Goal: Information Seeking & Learning: Learn about a topic

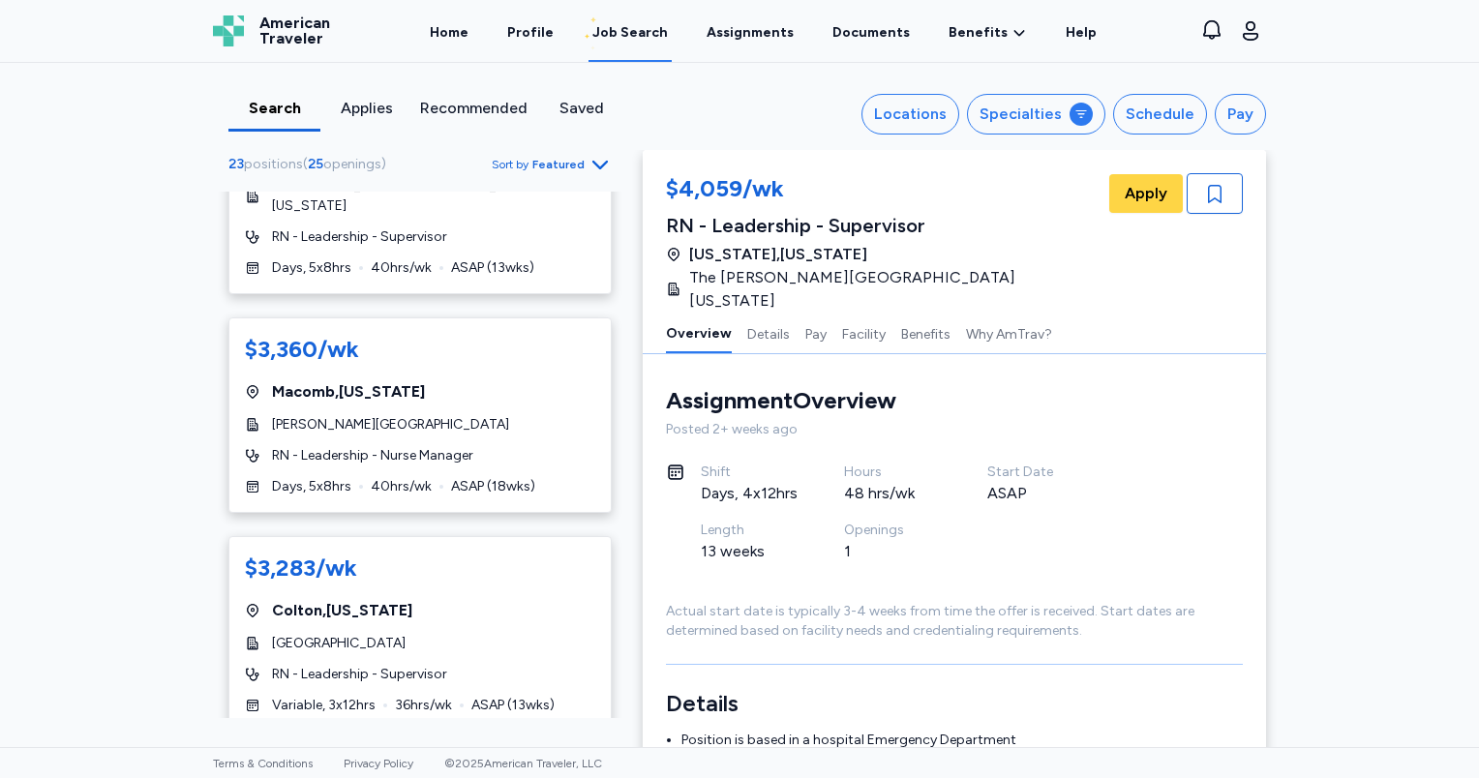
scroll to position [774, 0]
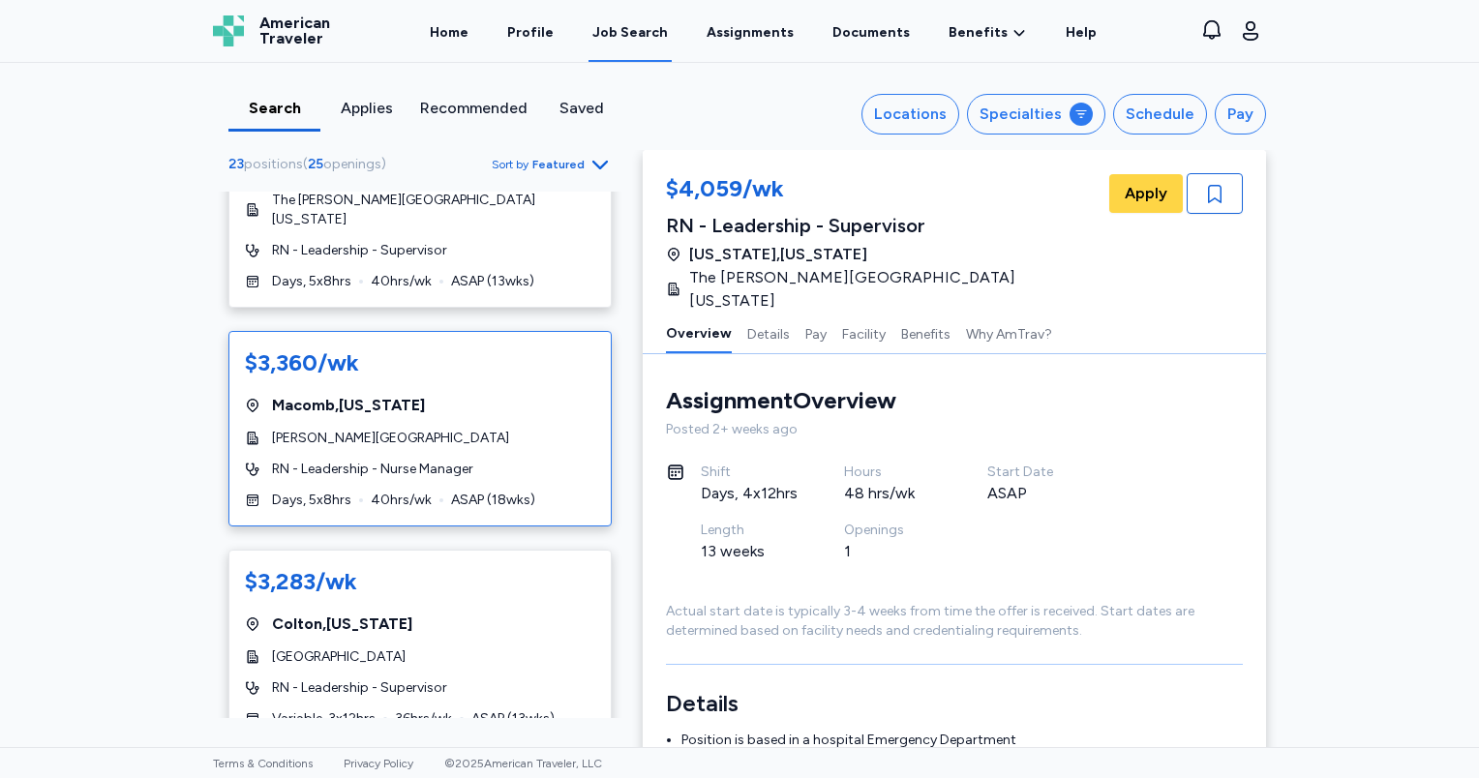
click at [436, 394] on div "Macomb , [US_STATE]" at bounding box center [420, 405] width 350 height 23
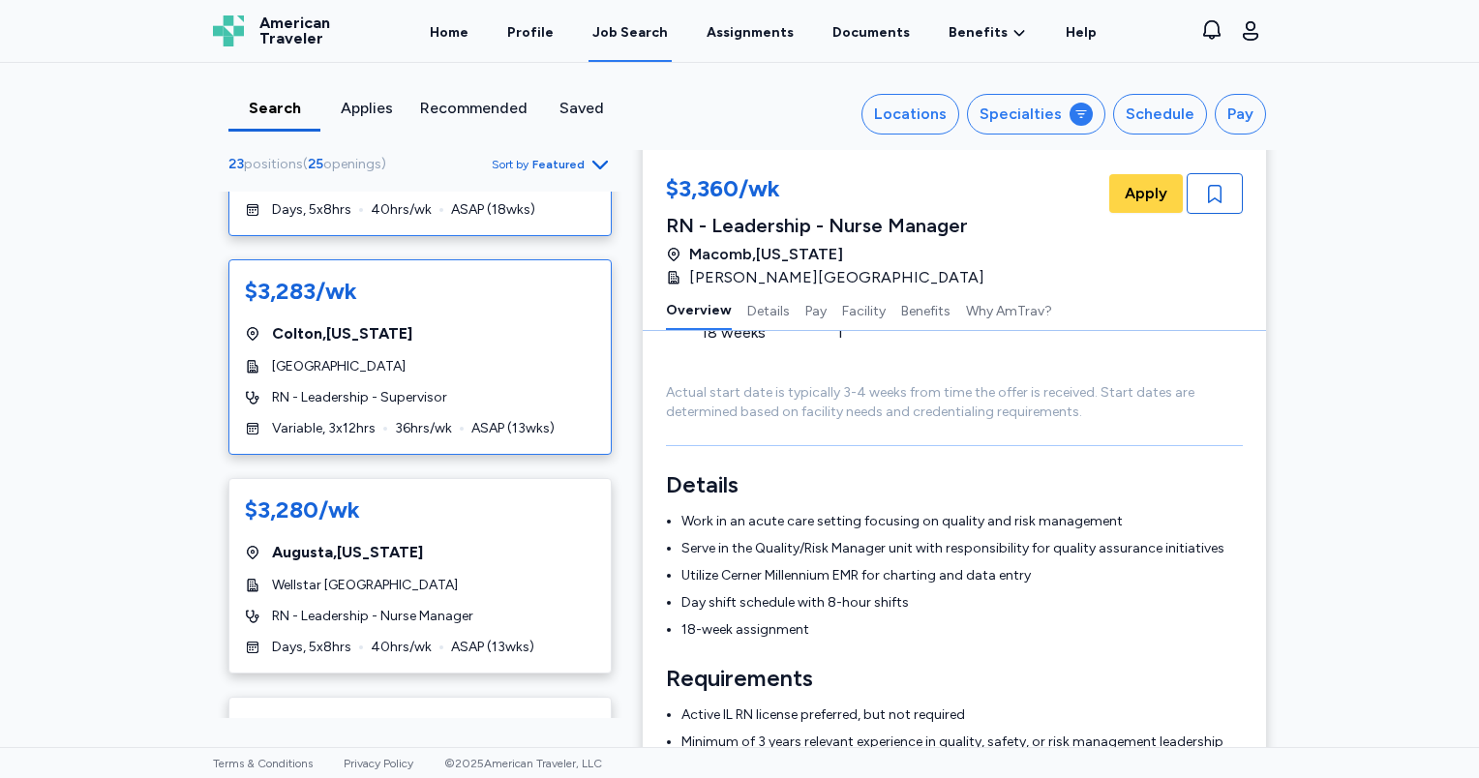
scroll to position [1161, 0]
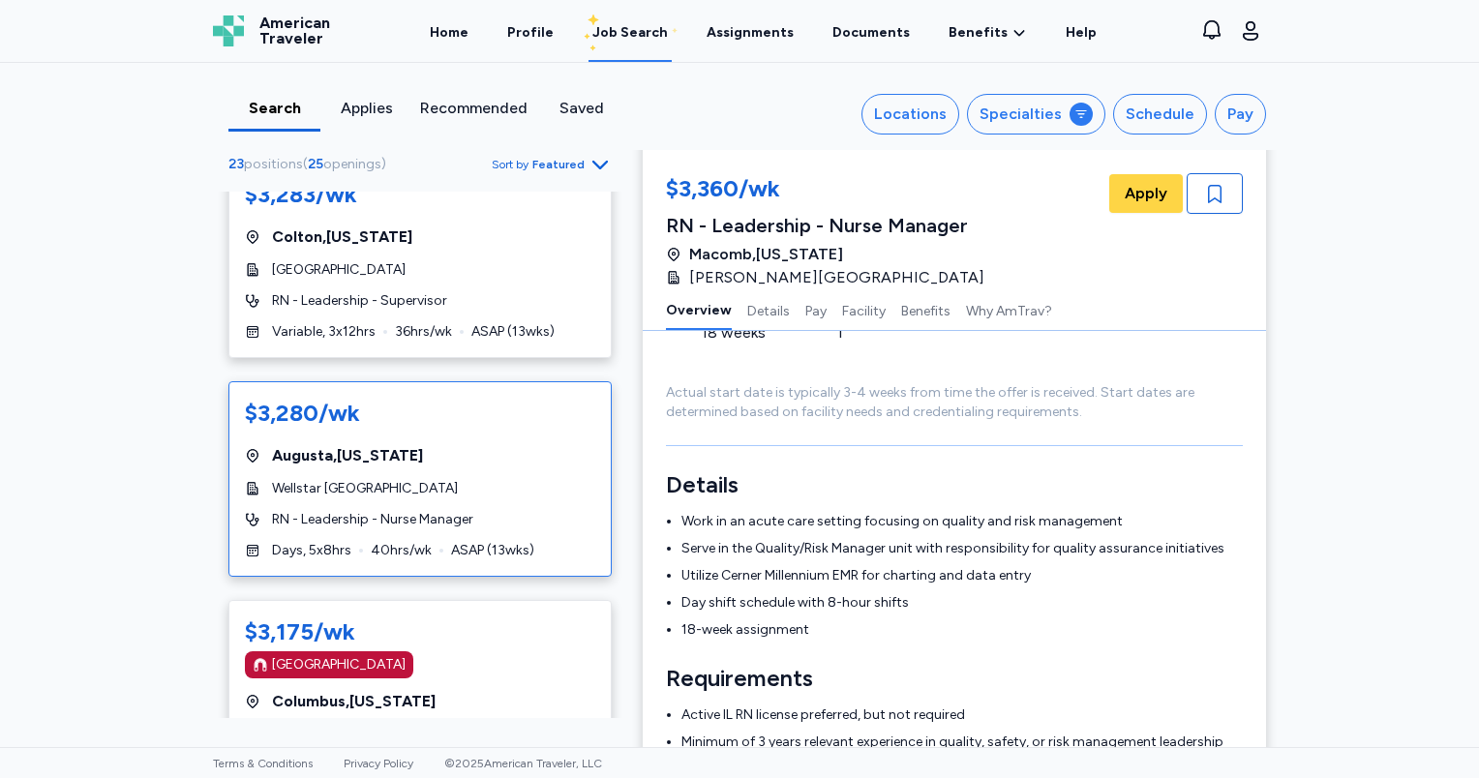
click at [441, 428] on div "$3,280/wk [GEOGRAPHIC_DATA] , [US_STATE] Wellstar MCG Health Medical Center RN …" at bounding box center [419, 478] width 383 height 195
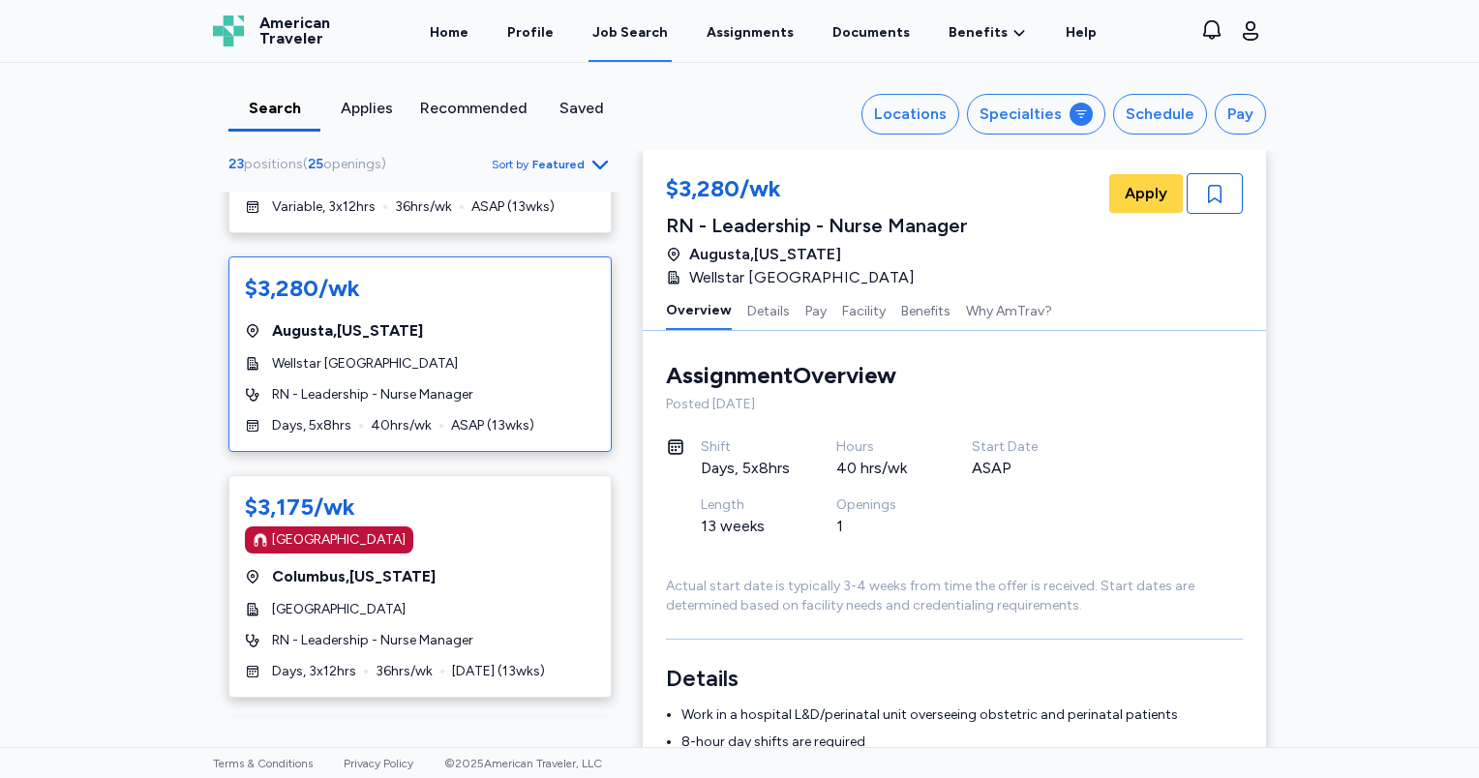
scroll to position [1452, 0]
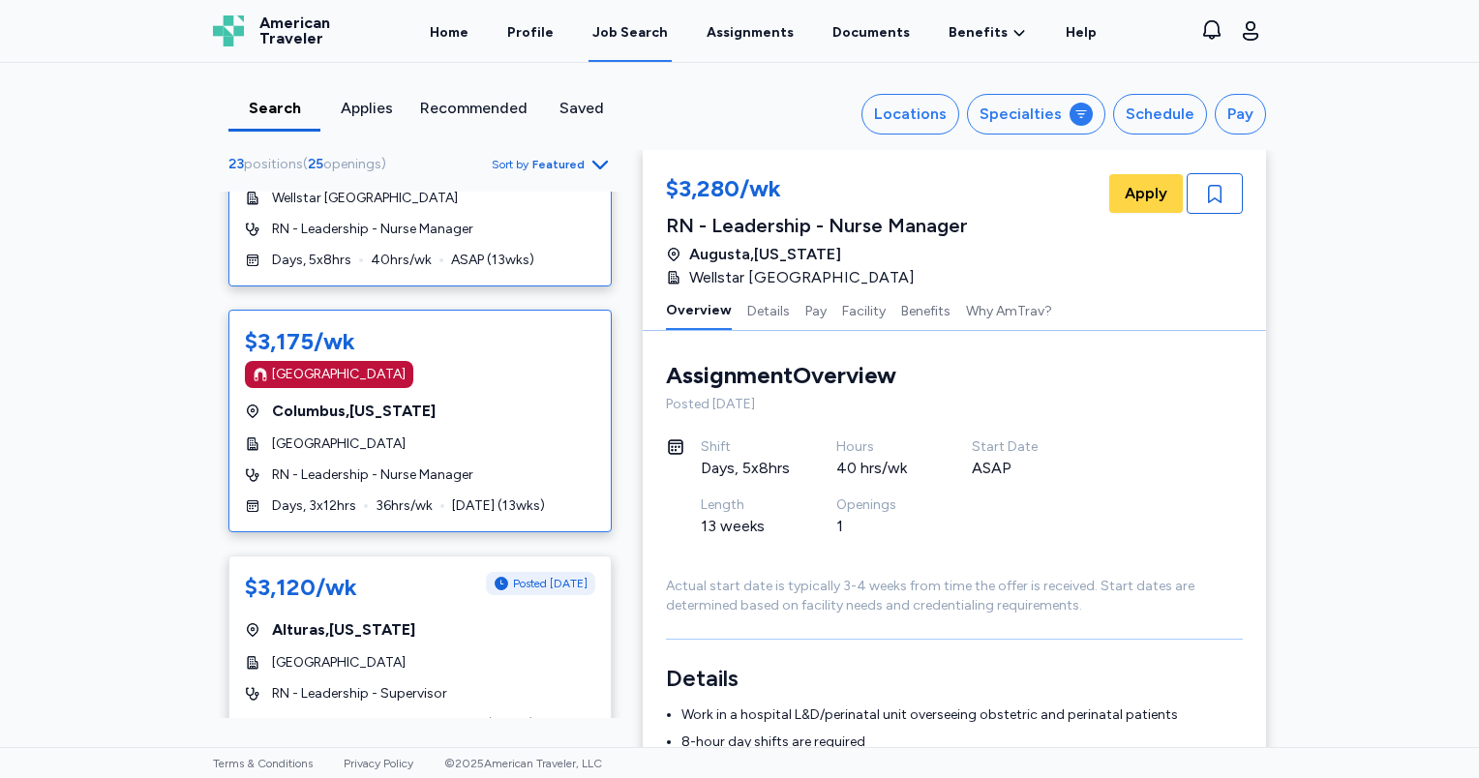
click at [442, 435] on div "[GEOGRAPHIC_DATA]" at bounding box center [420, 444] width 350 height 19
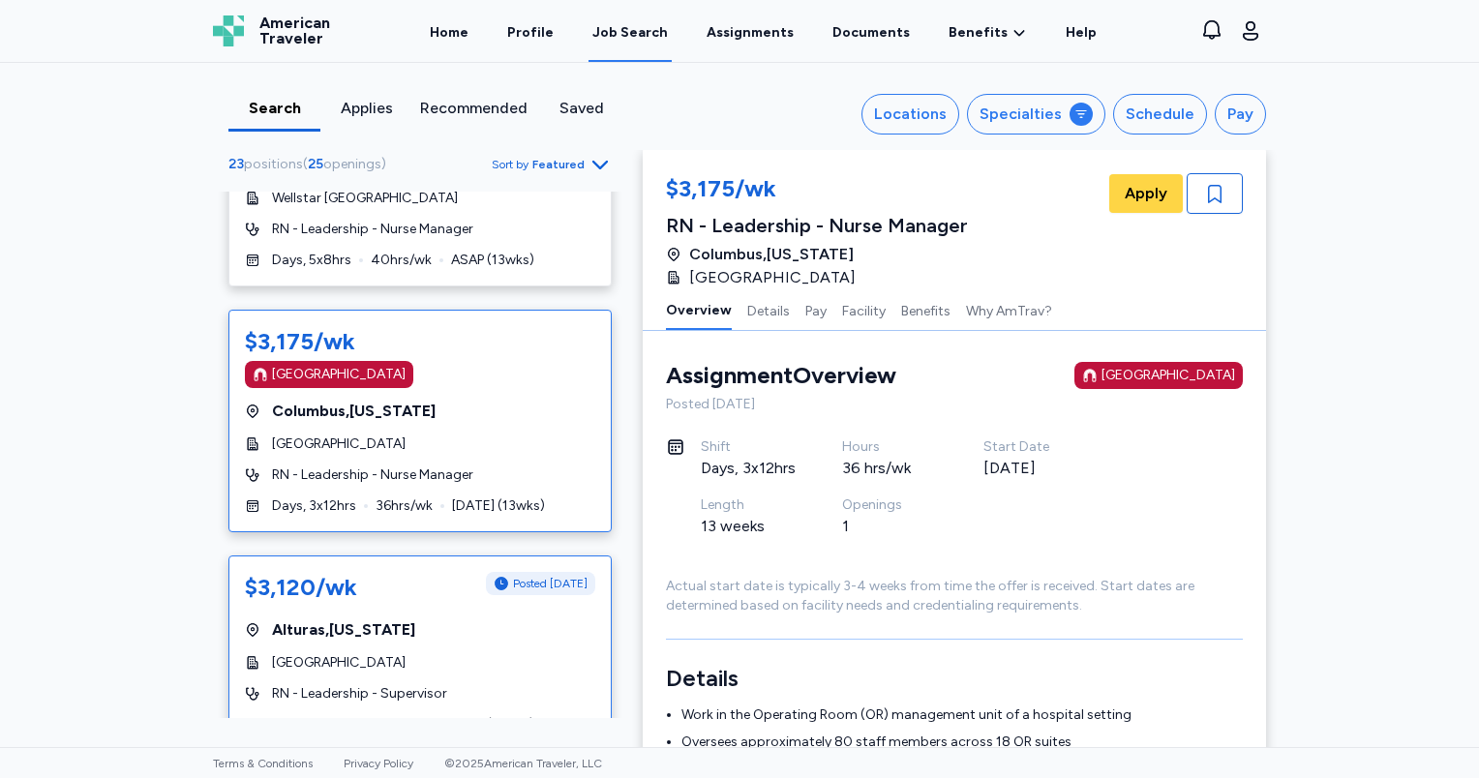
click at [445, 610] on div "$3,120/wk Posted [DATE] [GEOGRAPHIC_DATA] , [US_STATE] [GEOGRAPHIC_DATA] RN - L…" at bounding box center [419, 652] width 383 height 195
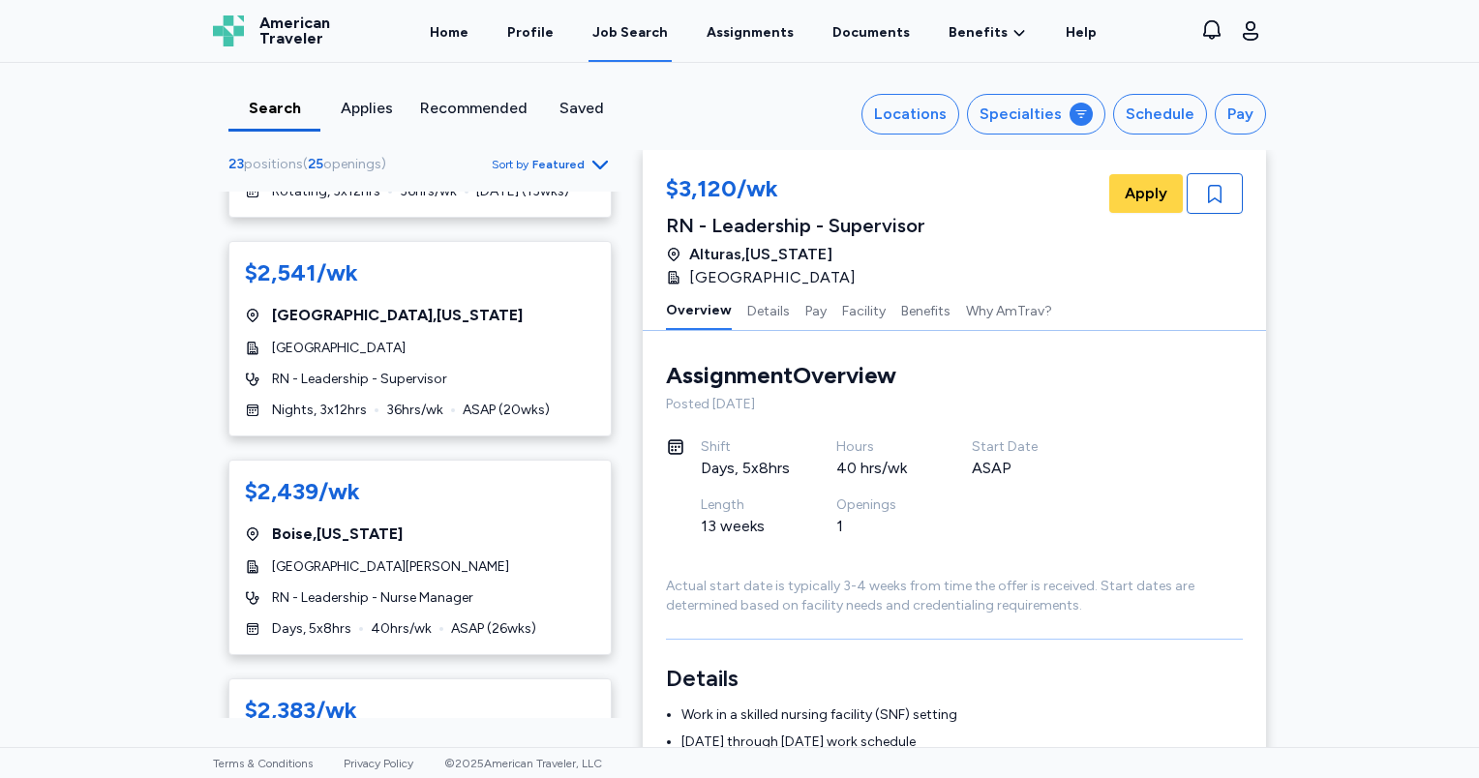
scroll to position [3871, 0]
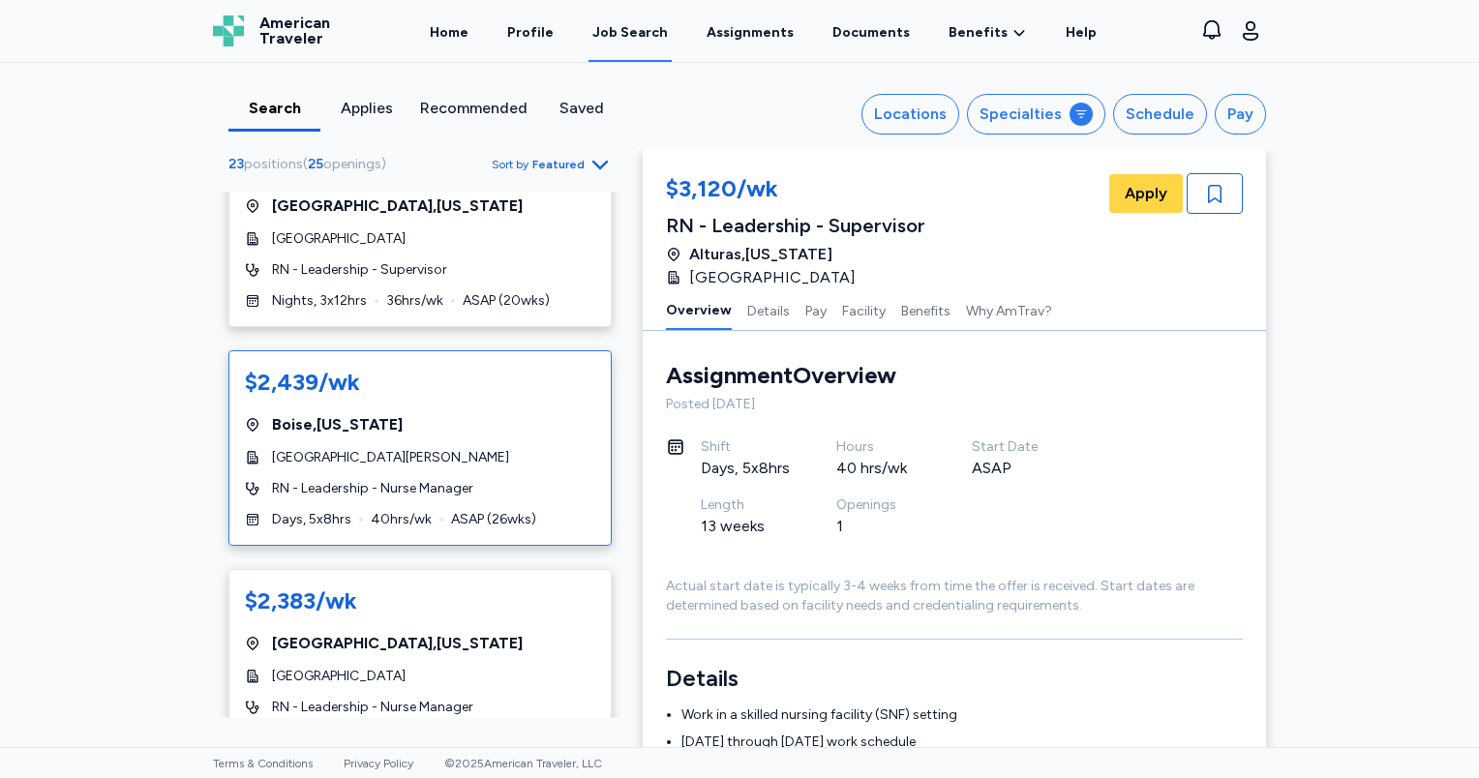
click at [459, 413] on div "[GEOGRAPHIC_DATA] , [US_STATE]" at bounding box center [420, 424] width 350 height 23
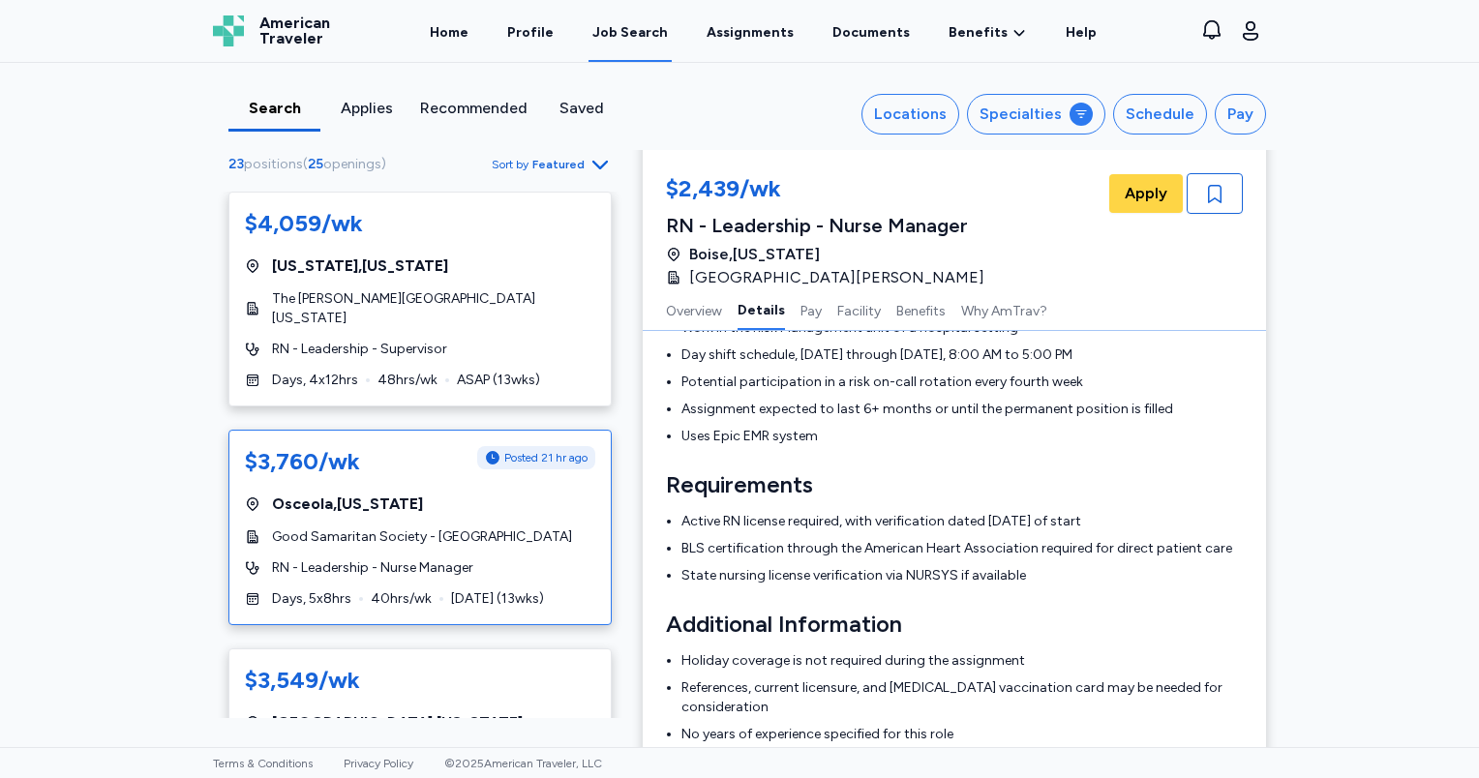
scroll to position [292, 0]
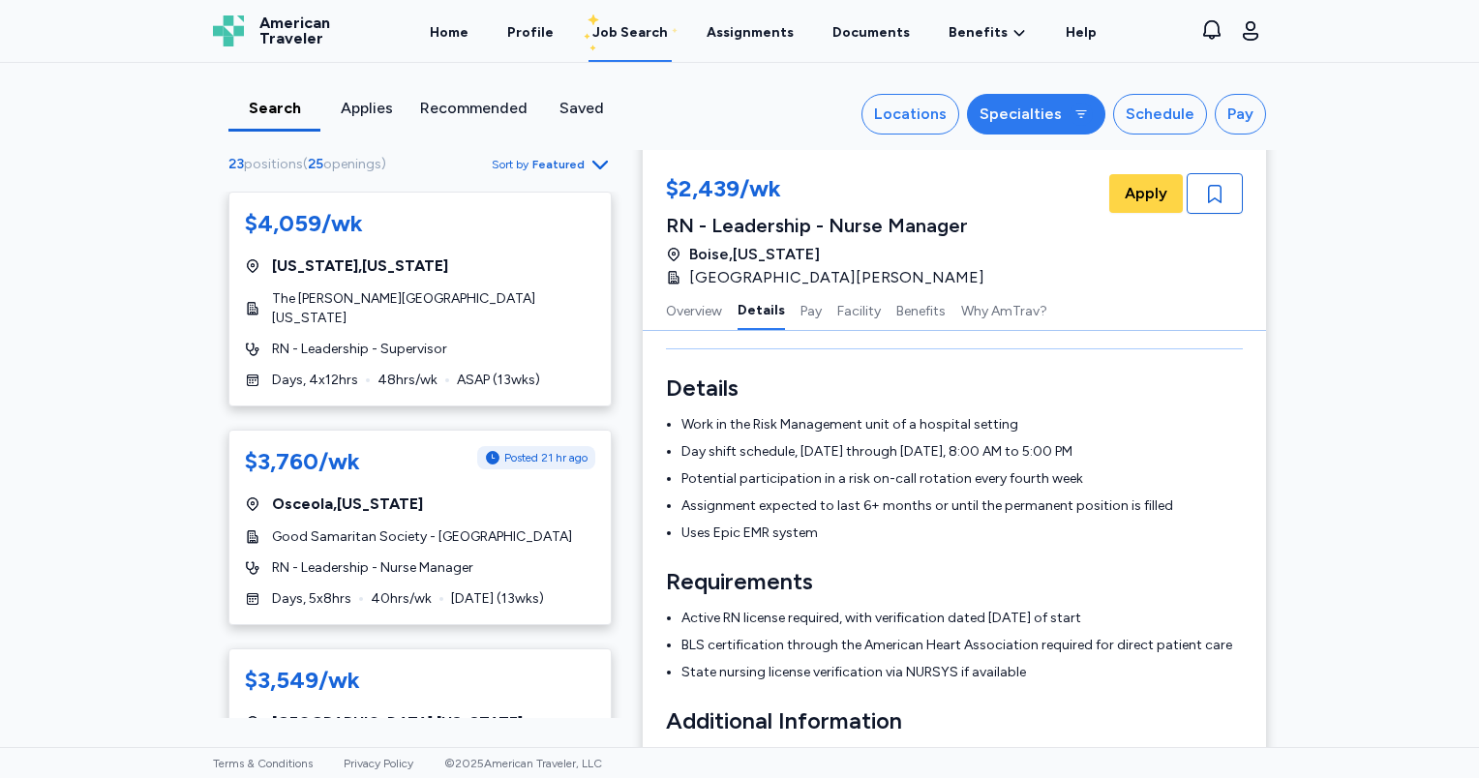
click at [1006, 112] on div "Specialties" at bounding box center [1020, 114] width 82 height 23
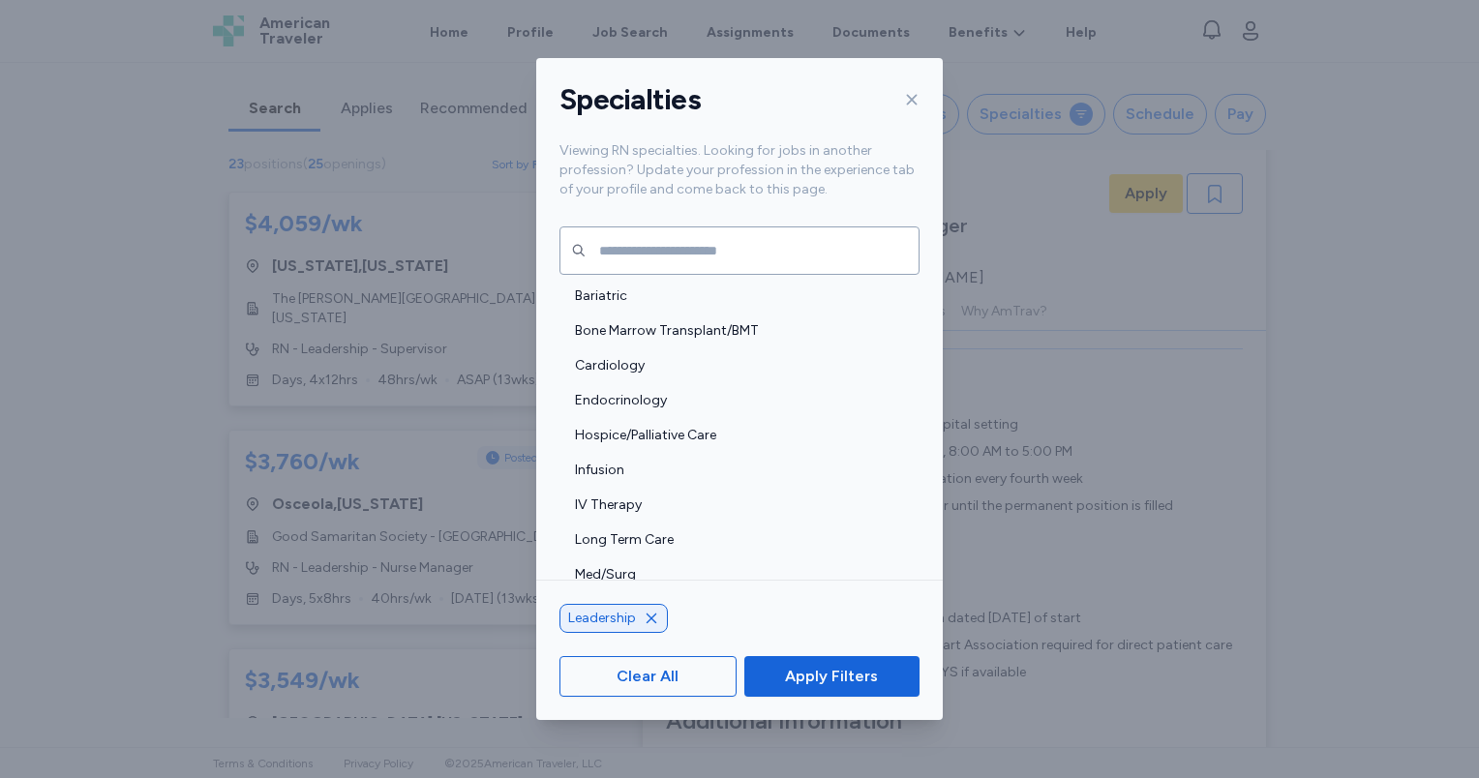
scroll to position [1974, 0]
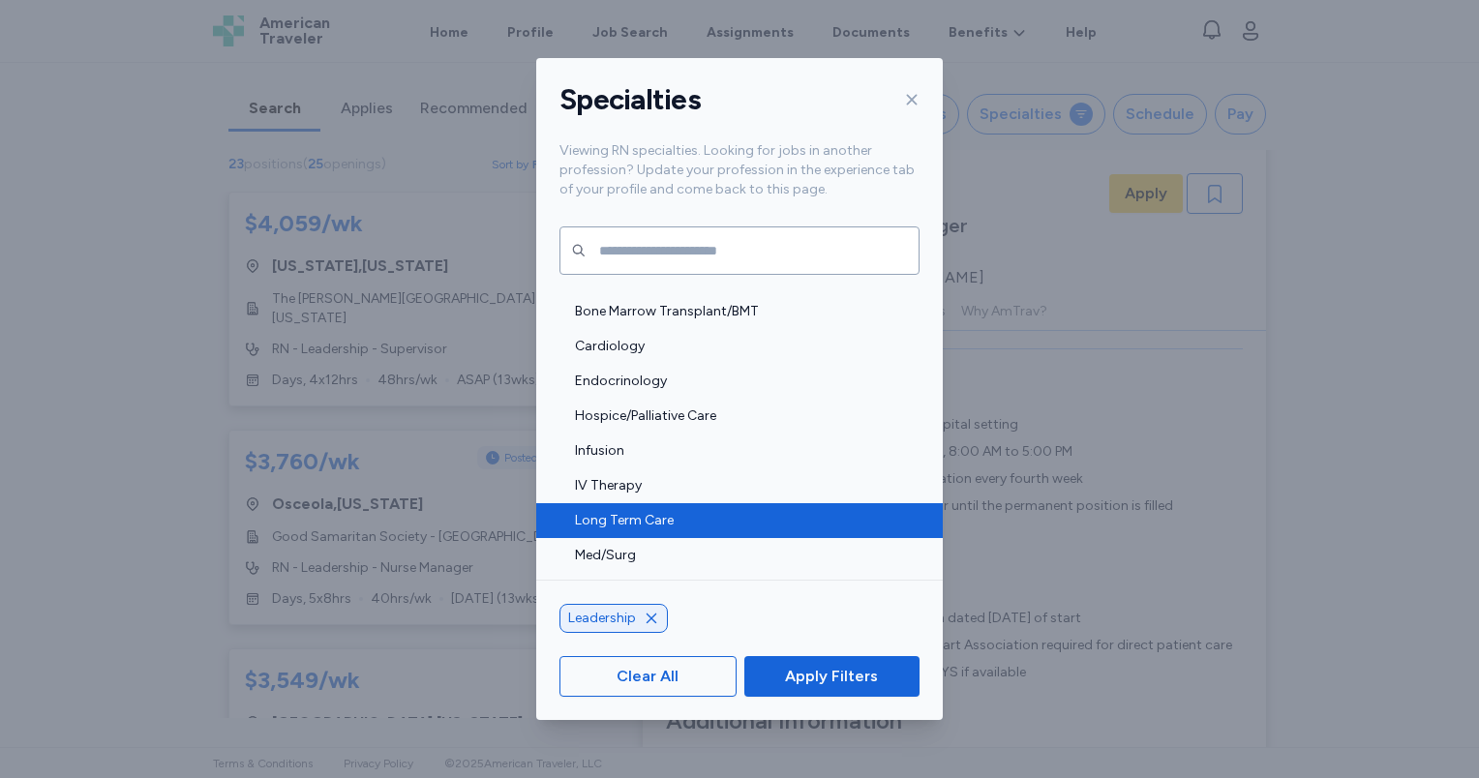
click at [652, 530] on div "Long Term Care" at bounding box center [739, 520] width 406 height 35
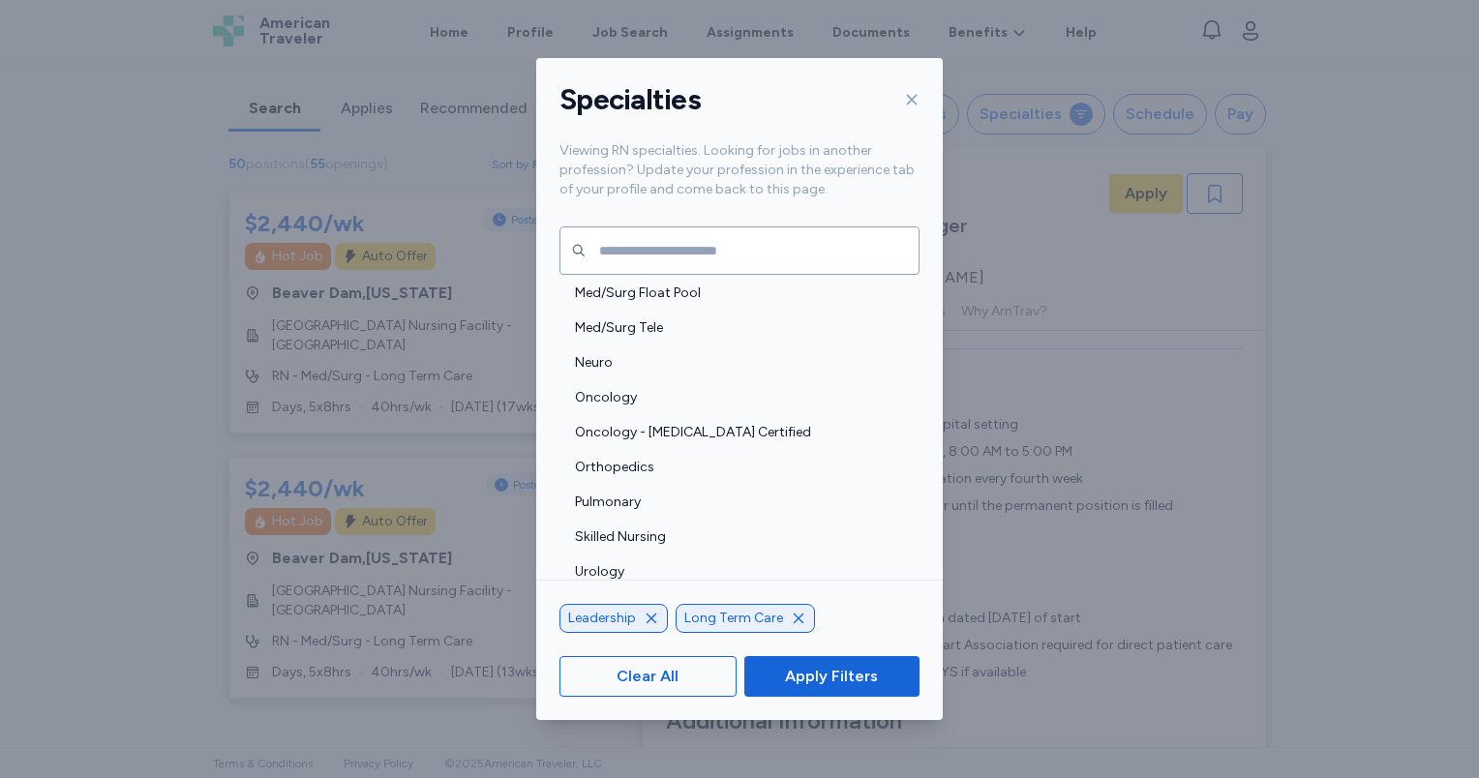
scroll to position [2284, 0]
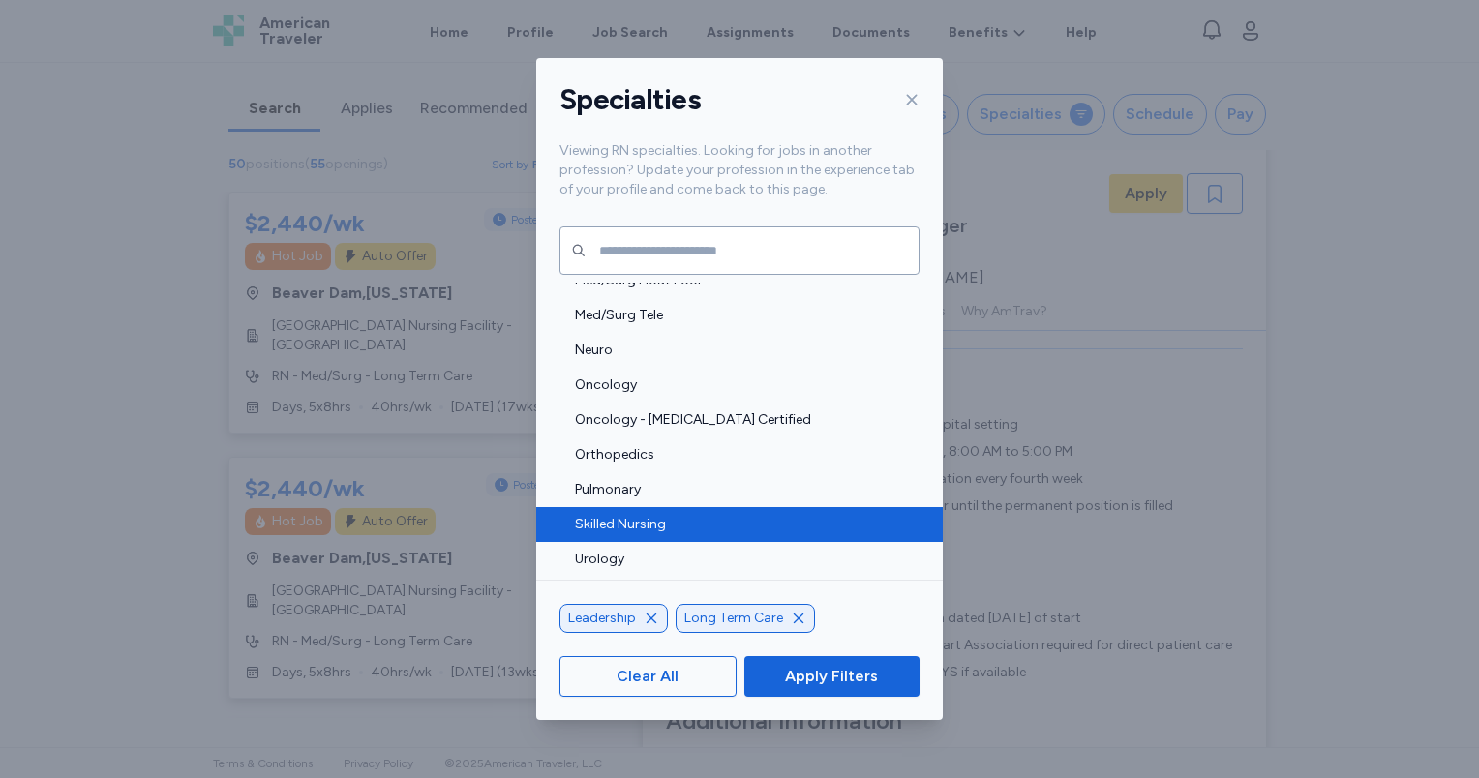
click at [758, 526] on span "Skilled Nursing" at bounding box center [741, 524] width 333 height 19
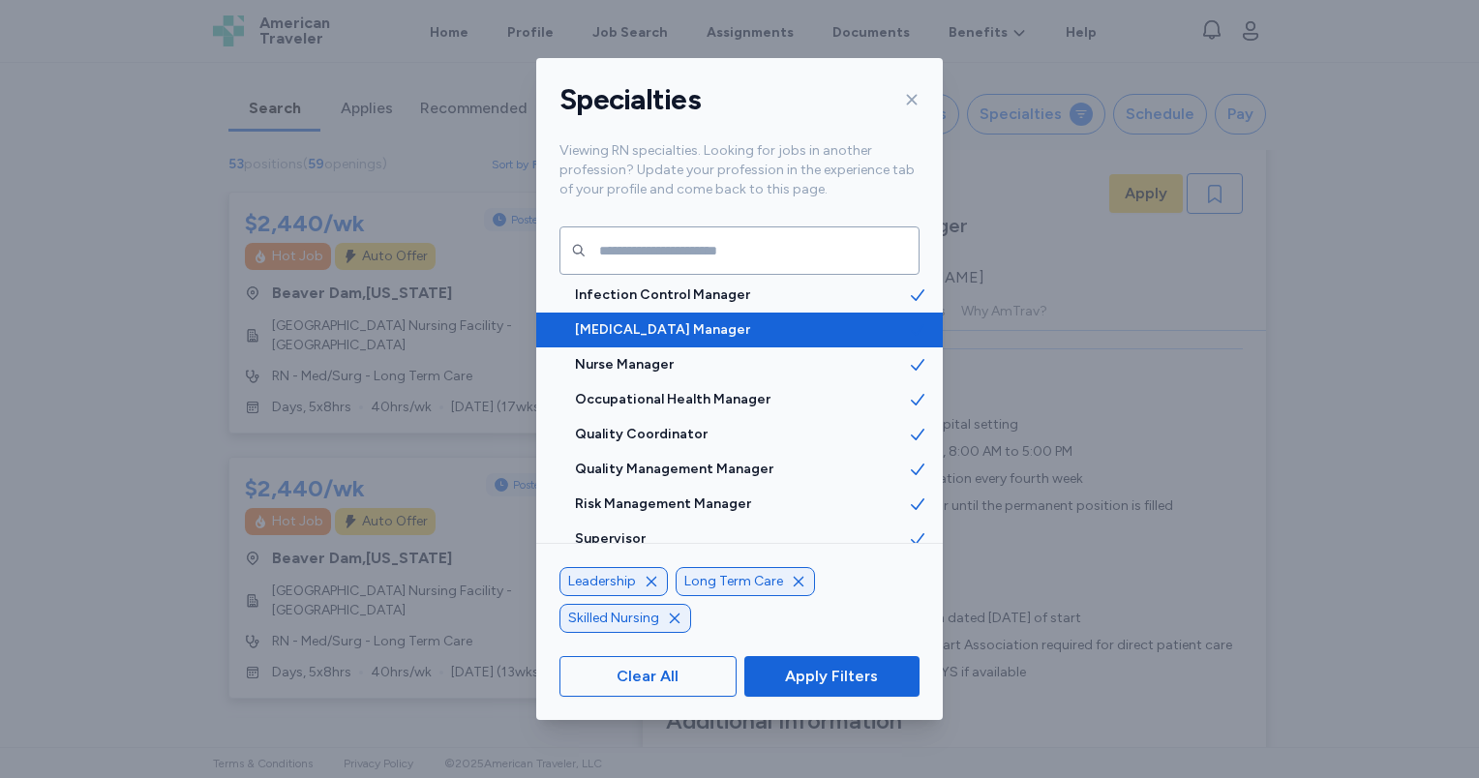
scroll to position [1703, 0]
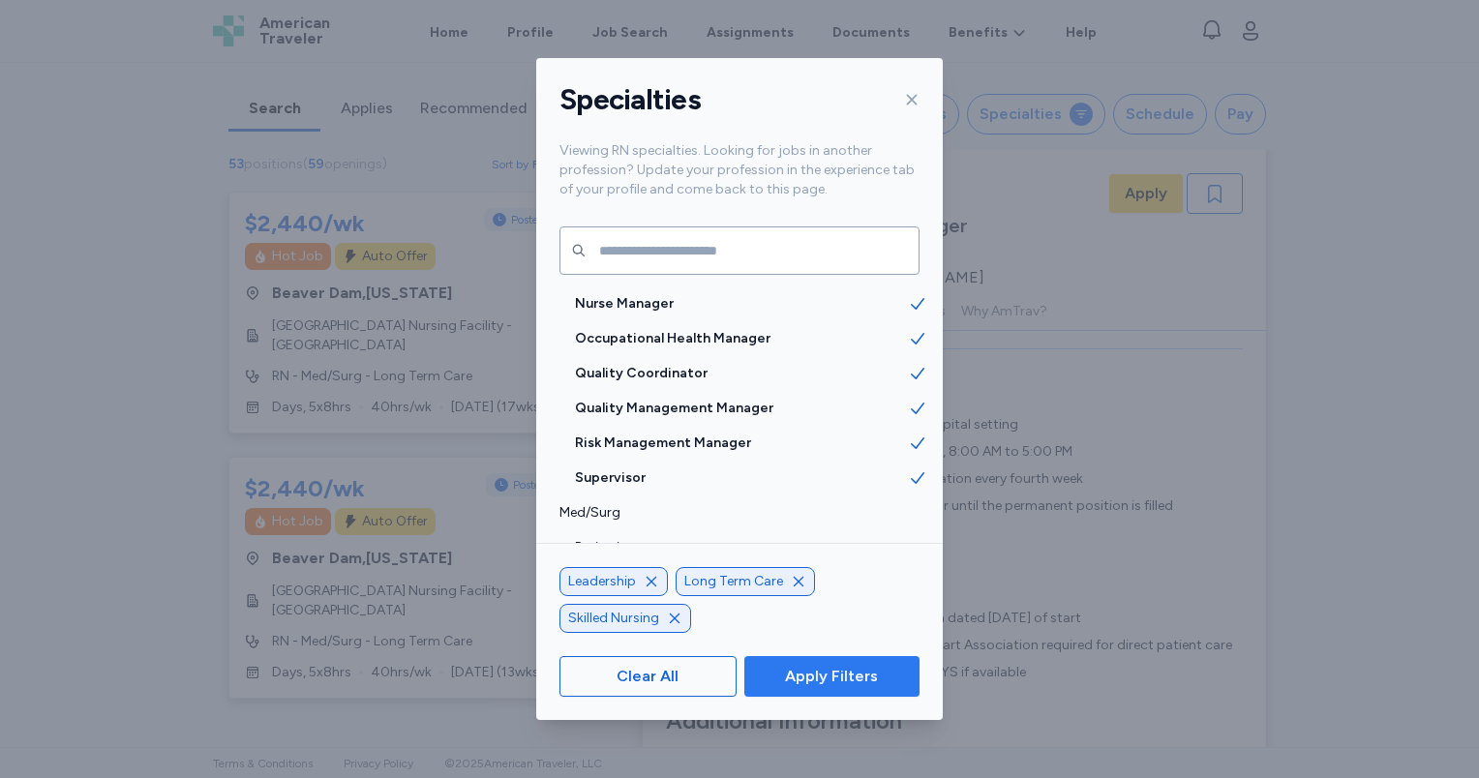
click at [842, 671] on span "Apply Filters" at bounding box center [831, 676] width 93 height 23
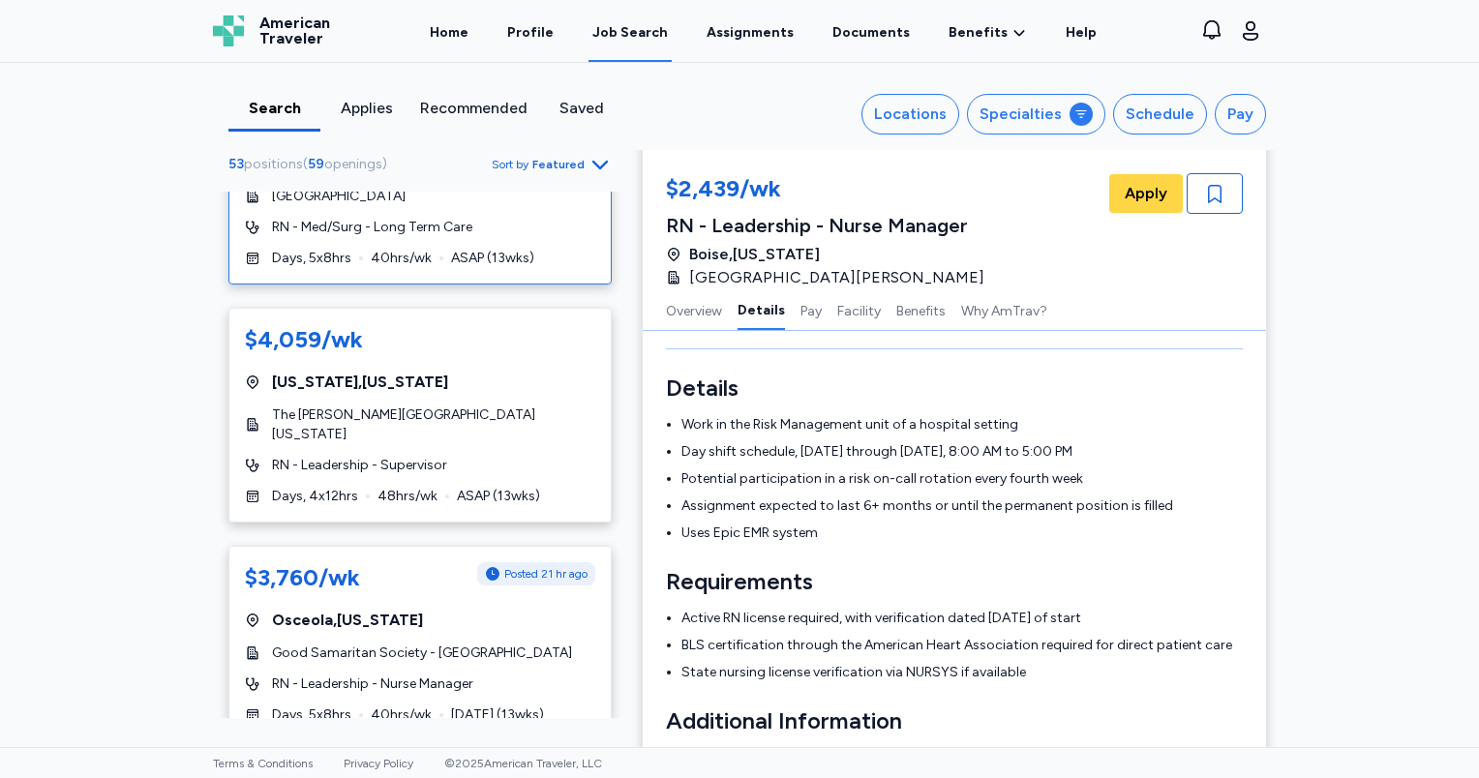
scroll to position [677, 0]
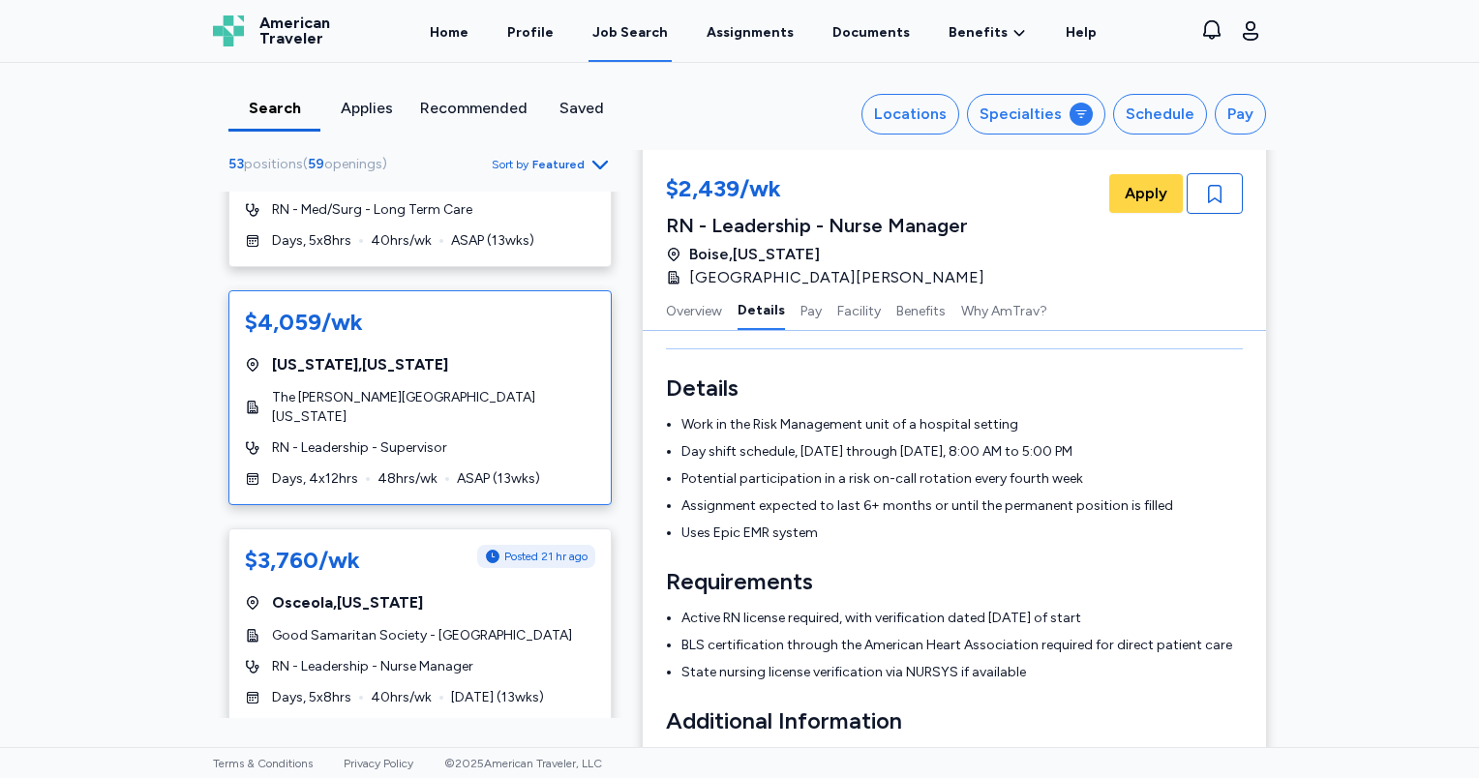
click at [474, 374] on div "$4,059/wk [US_STATE] , [US_STATE] [GEOGRAPHIC_DATA][PERSON_NAME][US_STATE] RN -…" at bounding box center [419, 397] width 383 height 215
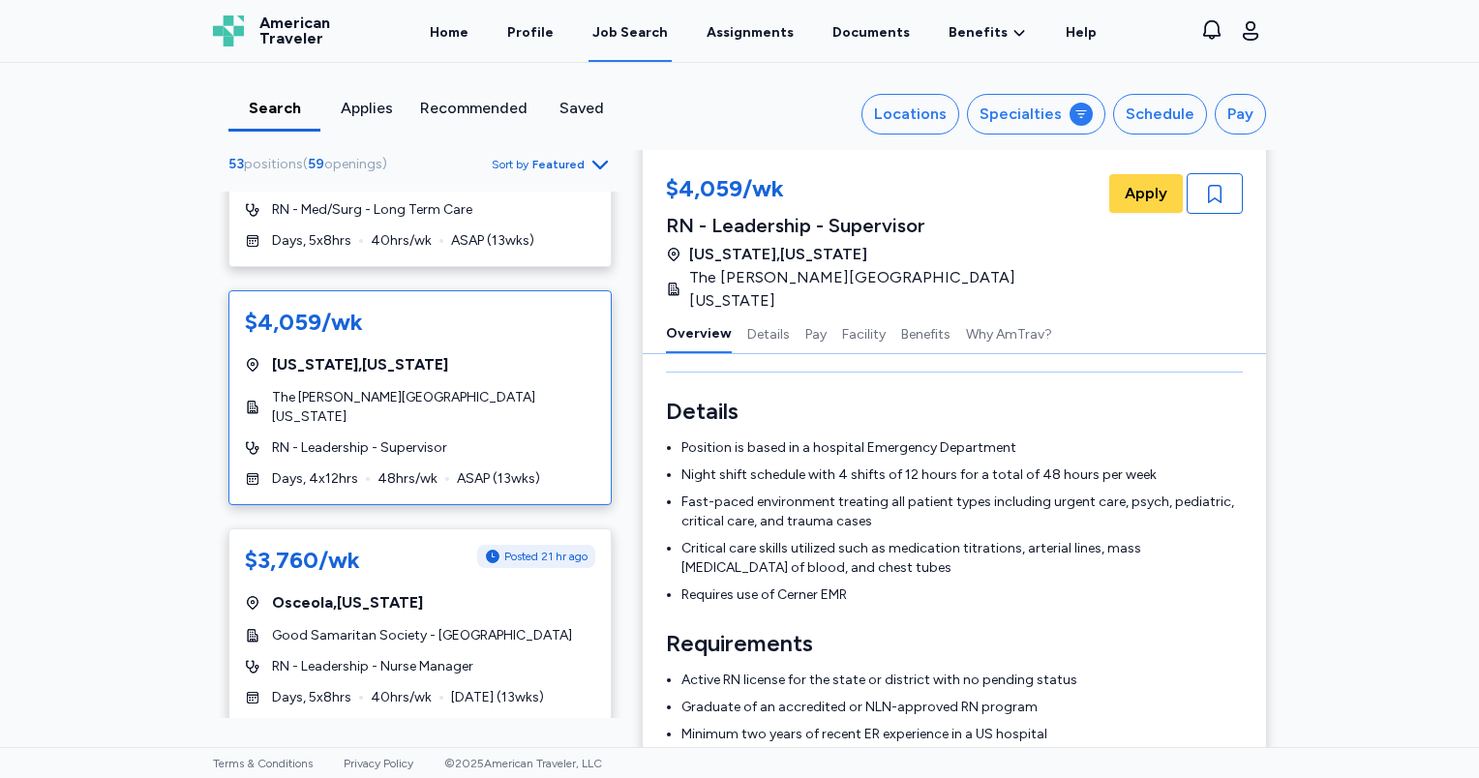
scroll to position [2, 0]
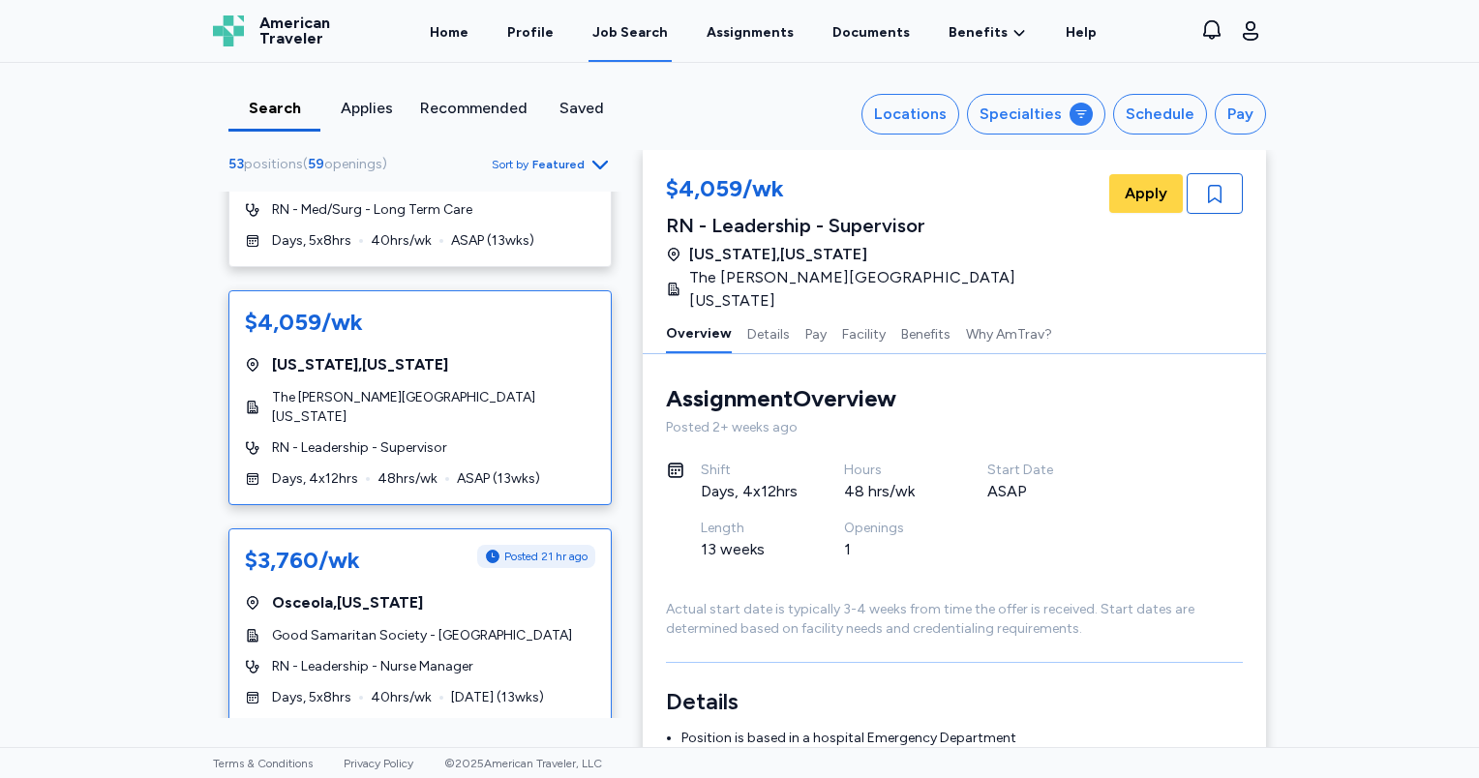
click at [502, 561] on div "$3,760/wk Posted 21 hr ago [GEOGRAPHIC_DATA] , [US_STATE] Good Samaritan Societ…" at bounding box center [419, 625] width 383 height 195
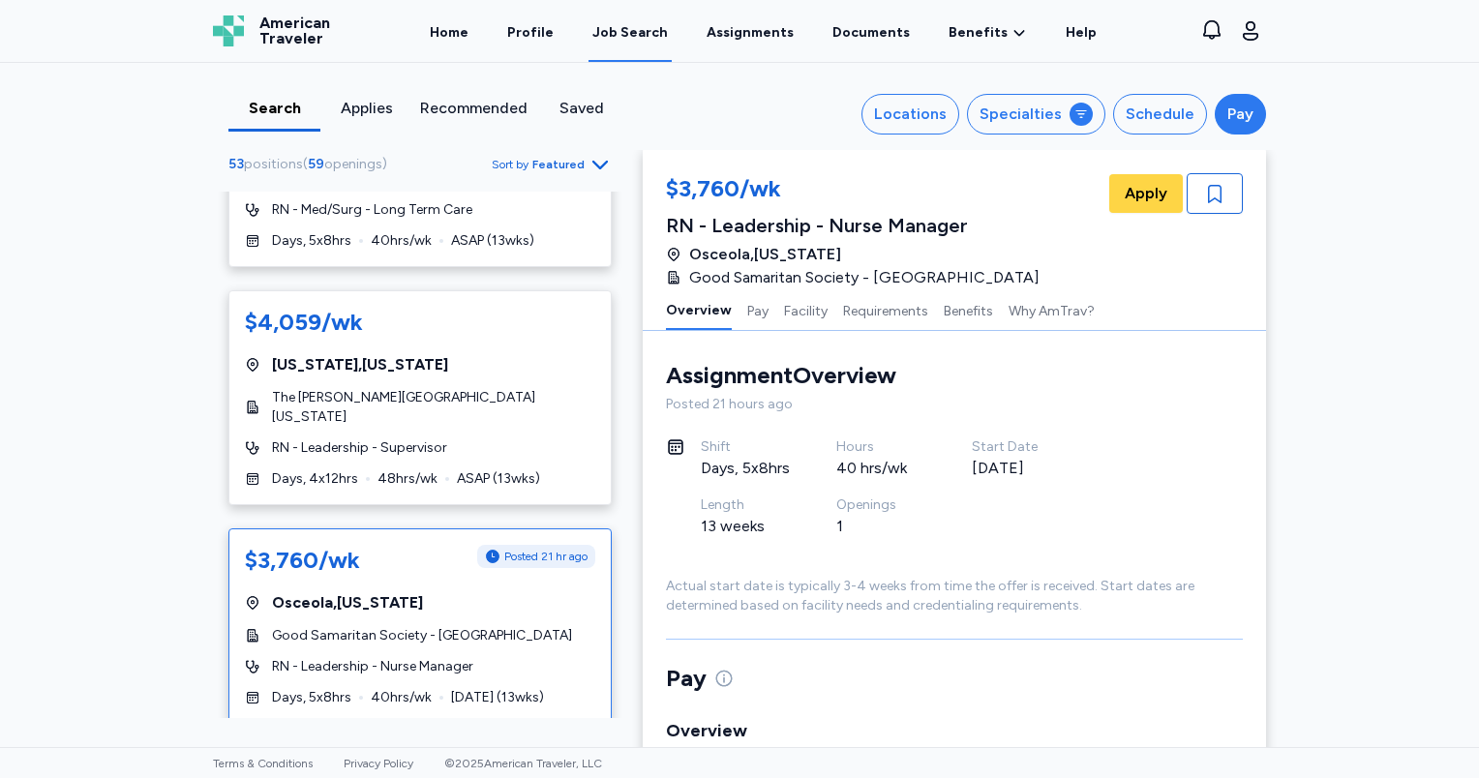
click at [1231, 110] on div "Pay" at bounding box center [1240, 114] width 26 height 23
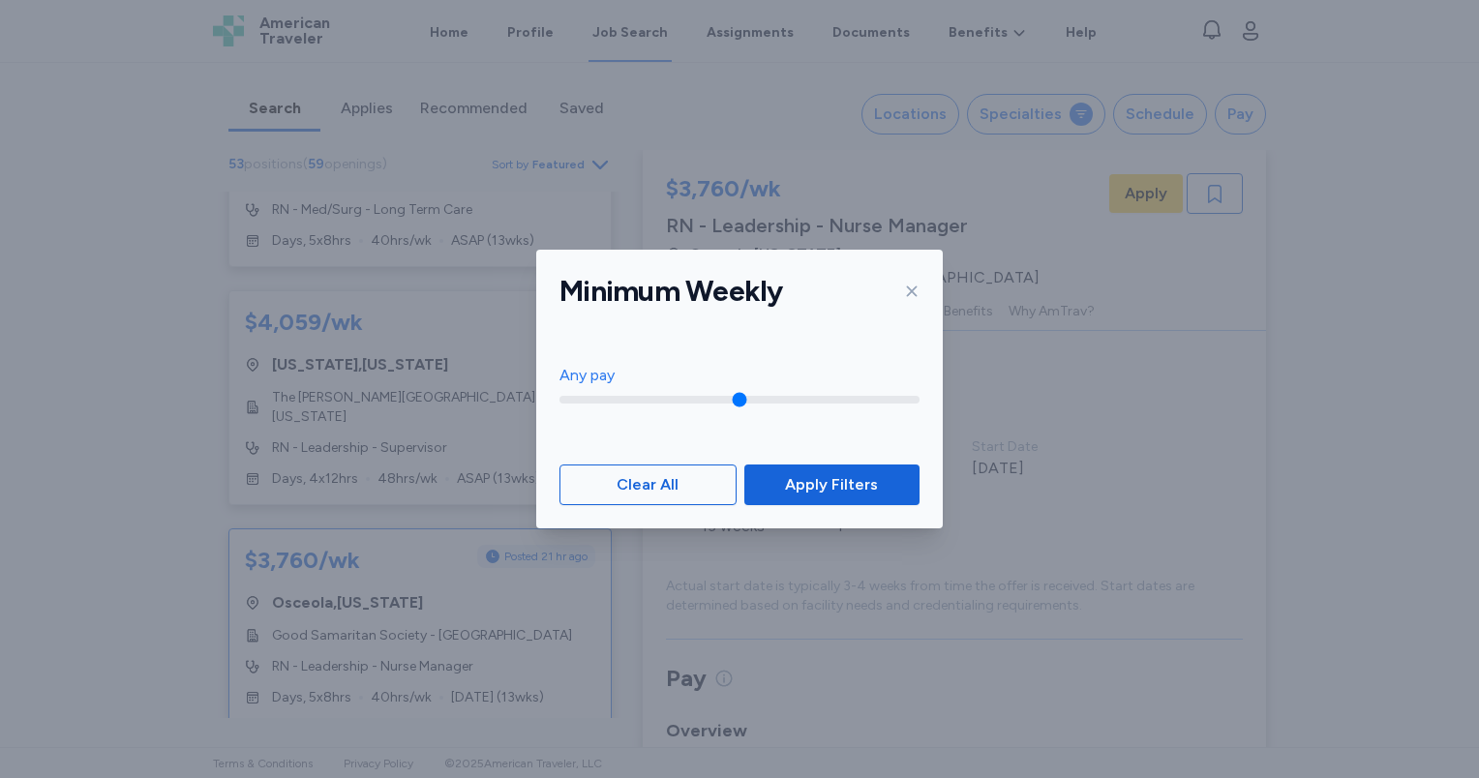
click at [912, 289] on icon at bounding box center [911, 291] width 15 height 15
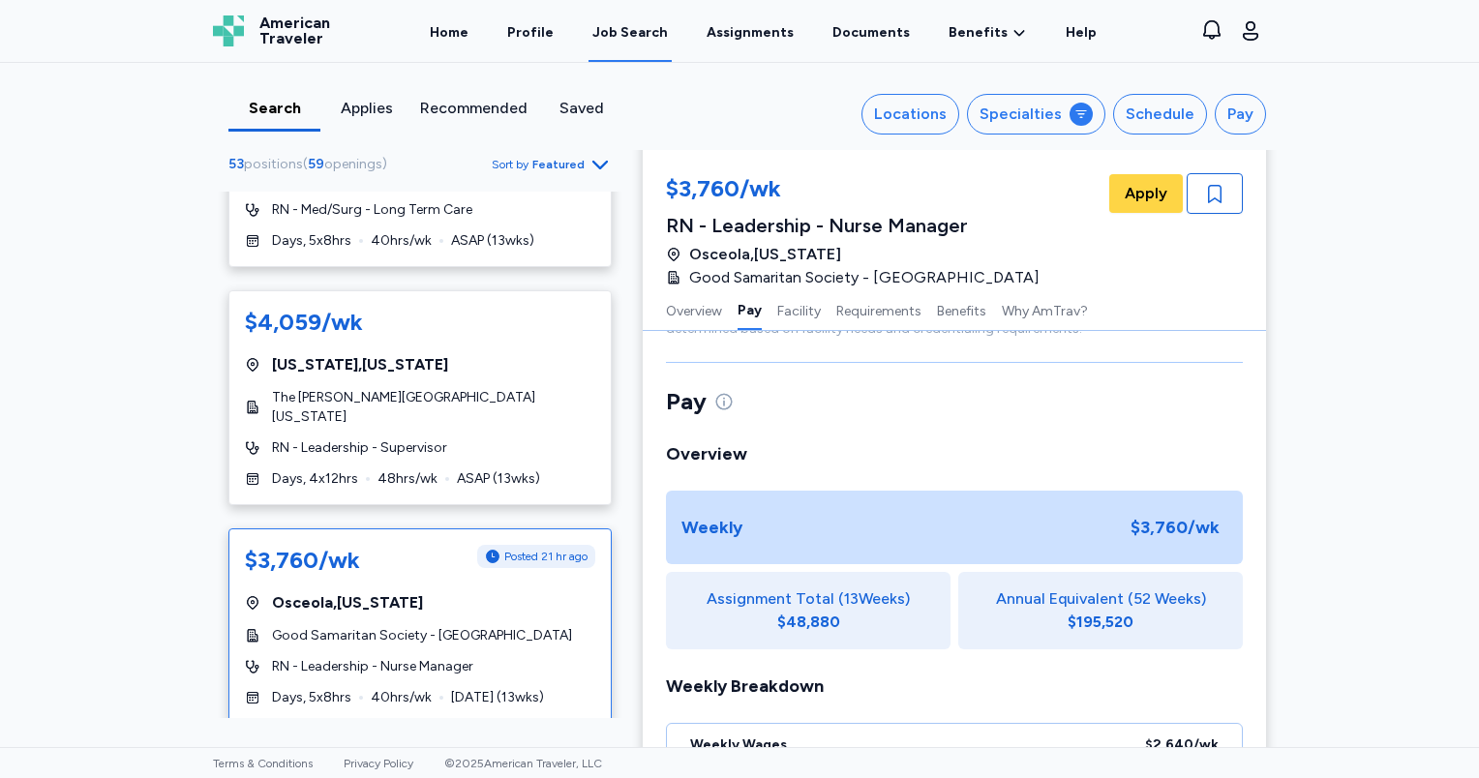
scroll to position [292, 0]
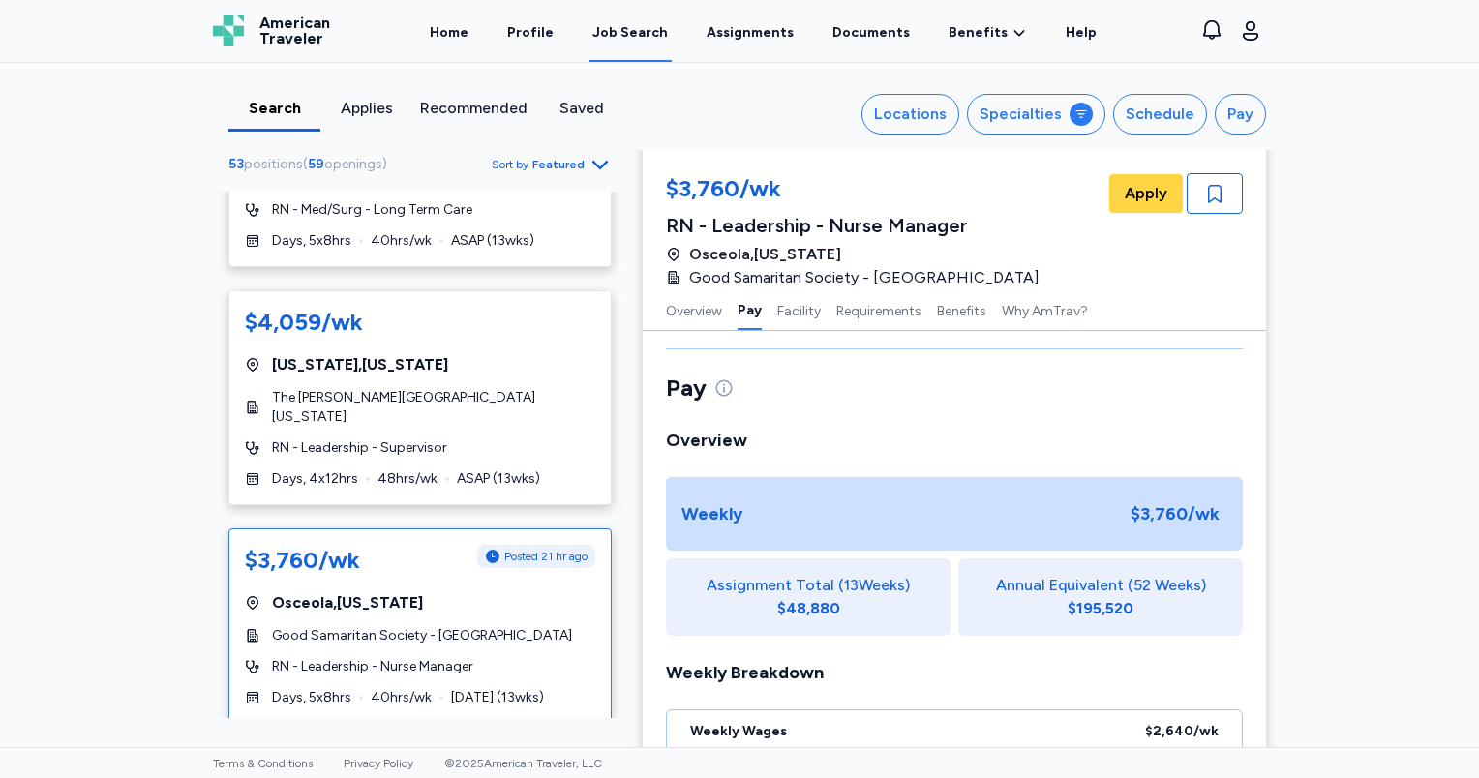
click at [146, 343] on div "Search Applies Recommended Saved Locations Specialties Schedule Pay 53 position…" at bounding box center [739, 405] width 1479 height 684
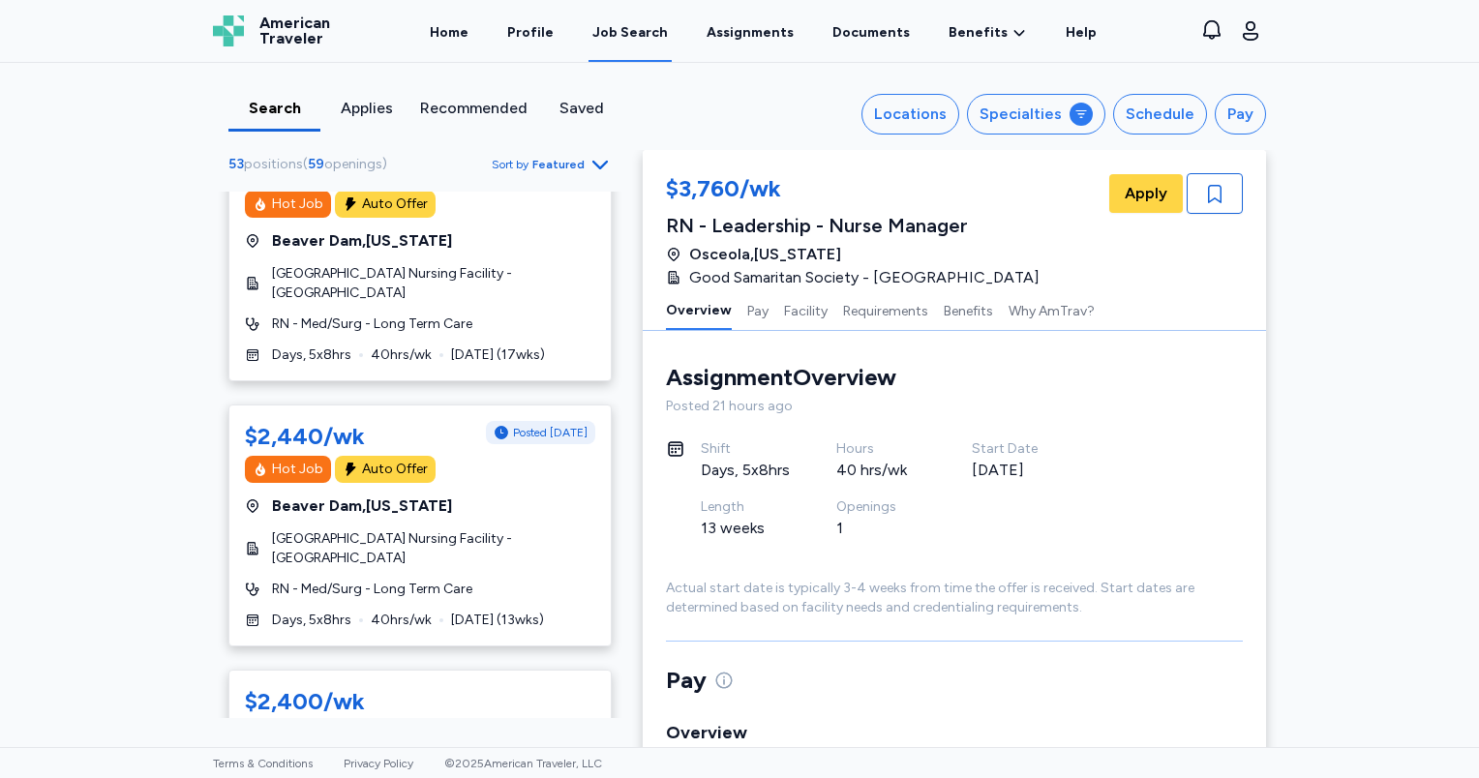
scroll to position [0, 0]
